Goal: Task Accomplishment & Management: Use online tool/utility

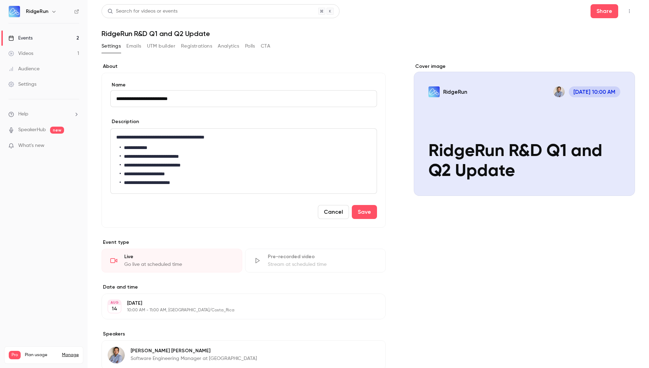
click at [200, 46] on button "Registrations" at bounding box center [196, 46] width 31 height 11
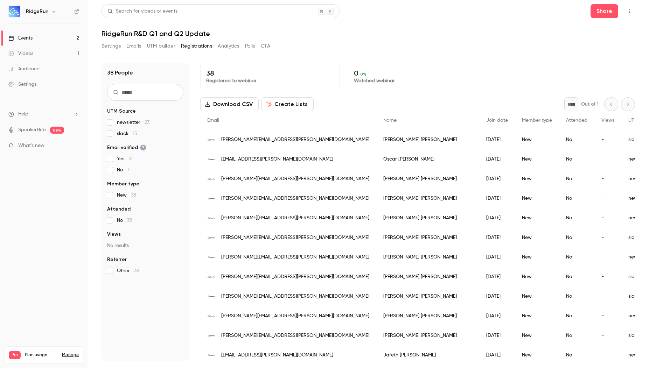
click at [49, 38] on link "Events 2" at bounding box center [44, 37] width 88 height 15
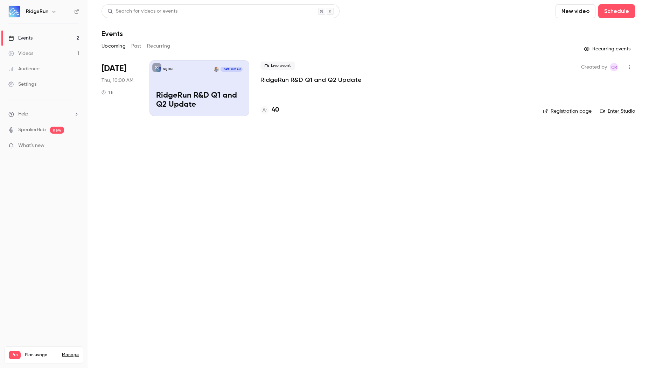
click at [135, 49] on button "Past" at bounding box center [136, 46] width 10 height 11
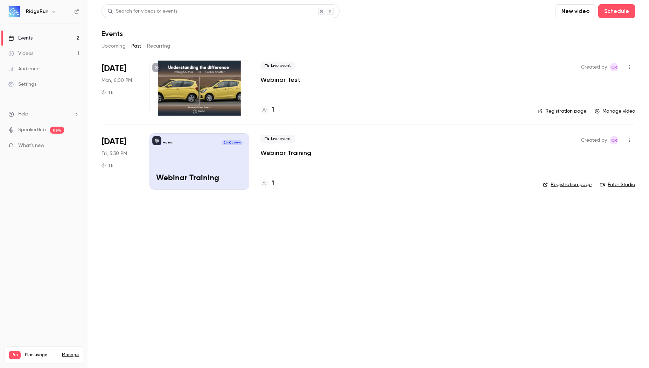
click at [315, 78] on div "Live event Webinar Test" at bounding box center [393, 73] width 266 height 22
click at [195, 93] on div at bounding box center [200, 88] width 100 height 56
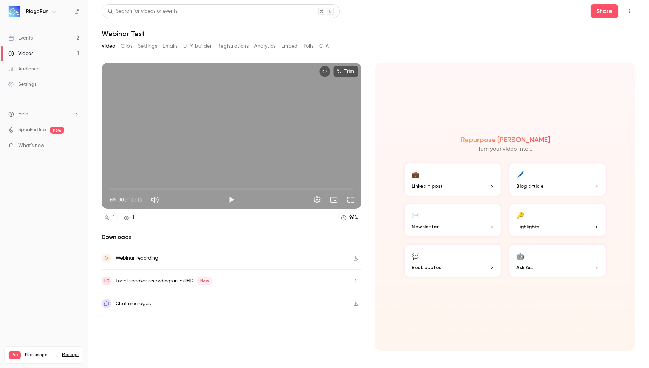
click at [630, 11] on icon "Top Bar Actions" at bounding box center [630, 11] width 6 height 5
click at [482, 30] on div at bounding box center [324, 184] width 649 height 368
click at [54, 39] on link "Events 2" at bounding box center [44, 37] width 88 height 15
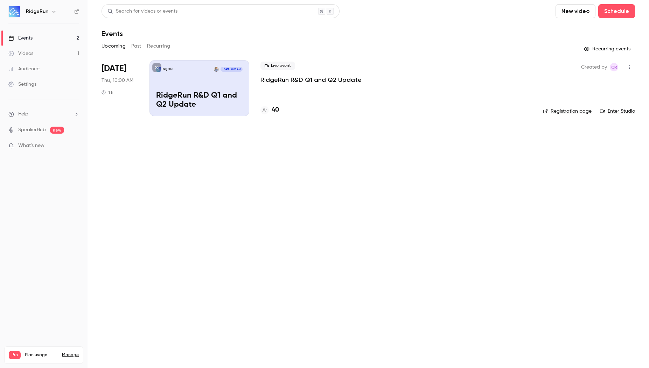
click at [294, 81] on p "RidgeRun R&D Q1 and Q2 Update" at bounding box center [310, 80] width 101 height 8
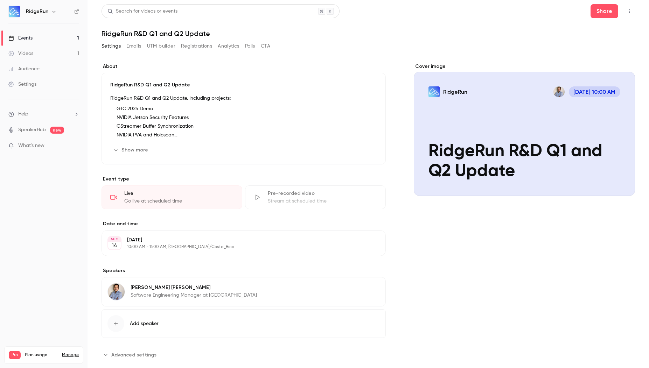
click at [627, 12] on icon "button" at bounding box center [630, 11] width 6 height 5
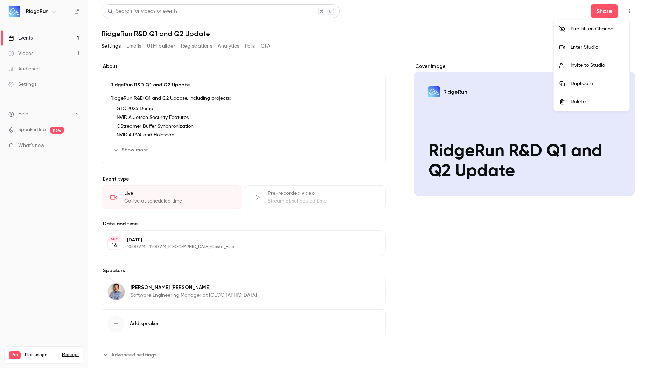
click at [596, 51] on li "Enter Studio" at bounding box center [592, 47] width 76 height 18
